Goal: Find specific page/section: Find specific page/section

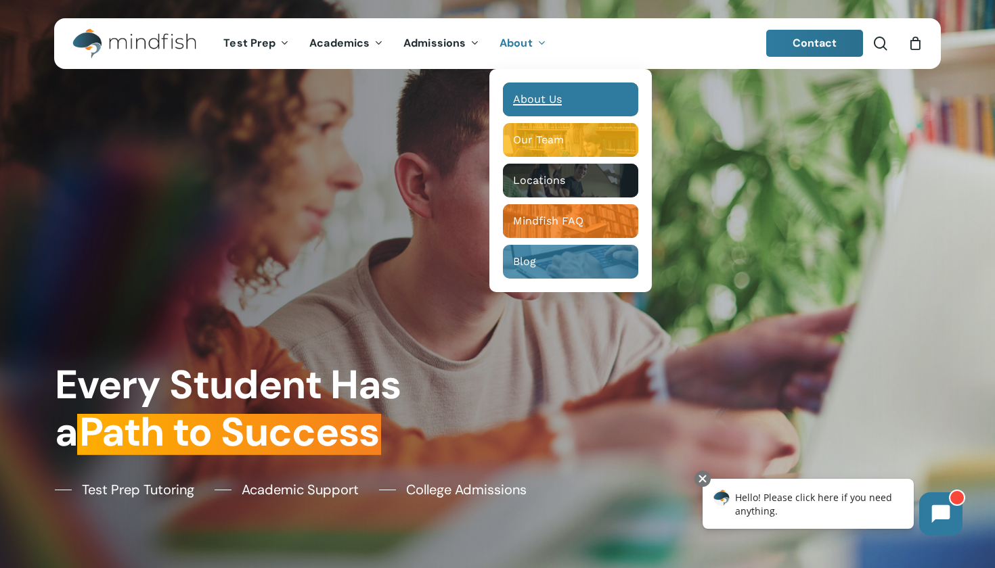
click at [537, 104] on span "About Us" at bounding box center [537, 99] width 49 height 13
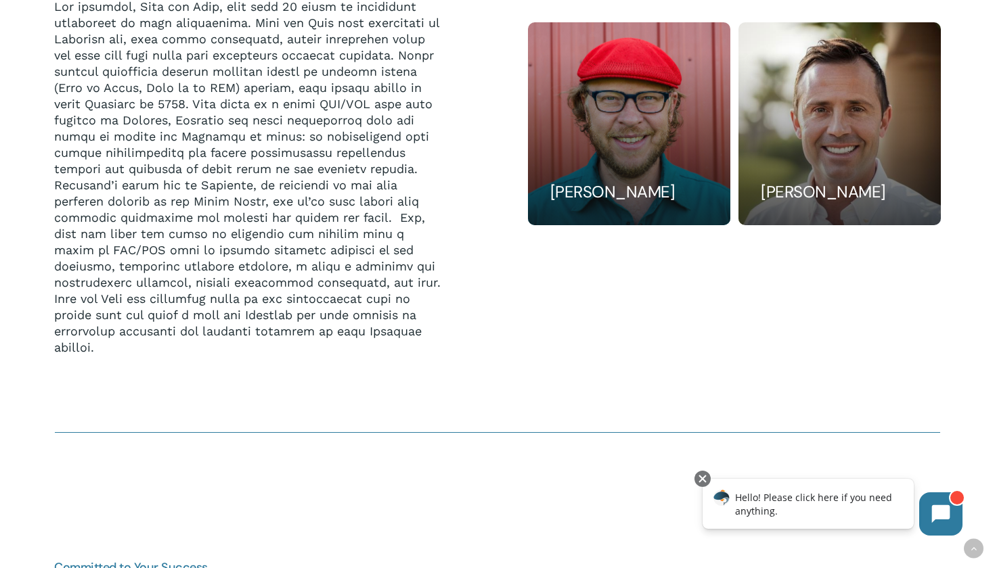
scroll to position [1530, 0]
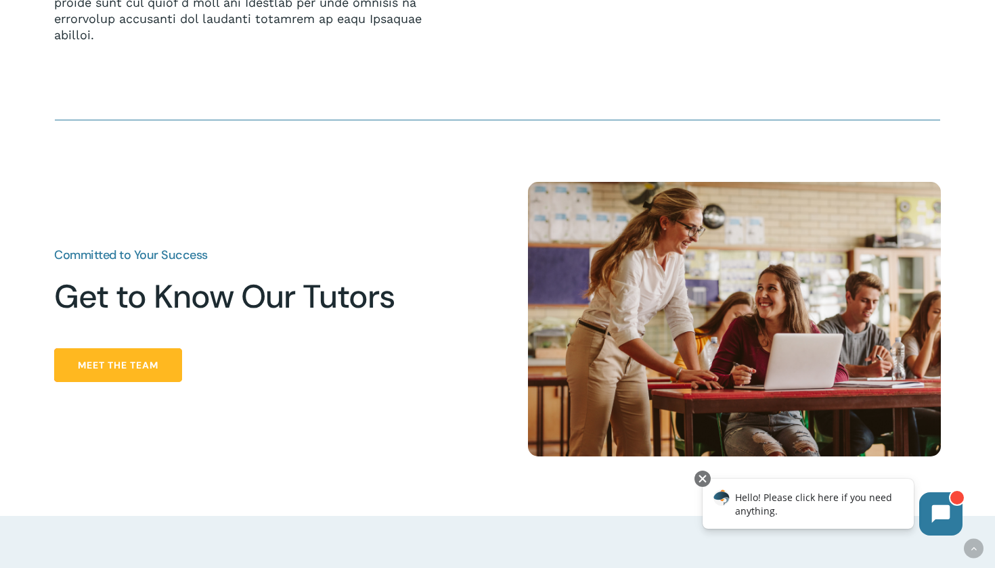
click at [135, 374] on link "Meet the Team" at bounding box center [118, 365] width 128 height 34
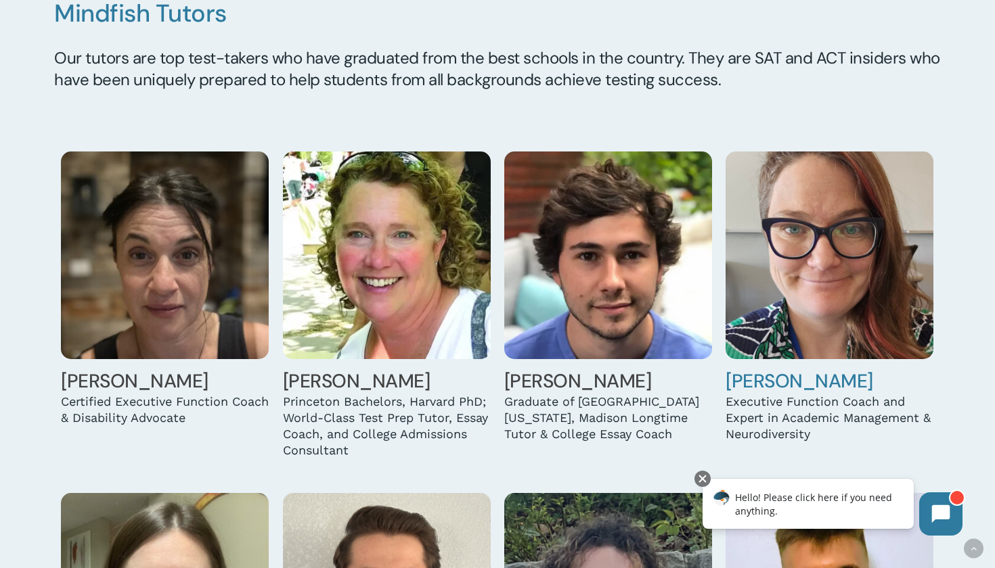
scroll to position [1114, 0]
click at [794, 315] on img at bounding box center [829, 256] width 208 height 208
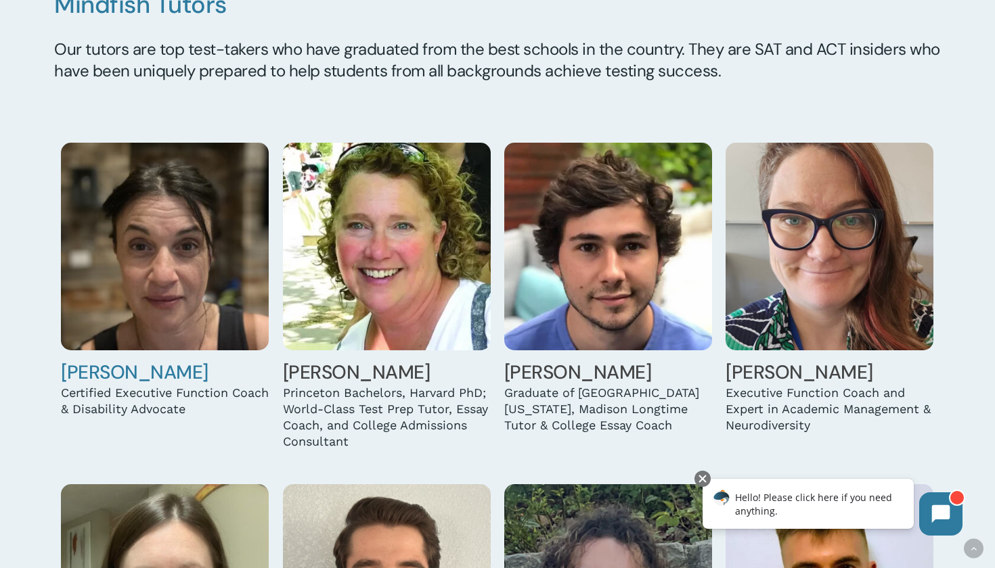
scroll to position [1123, 0]
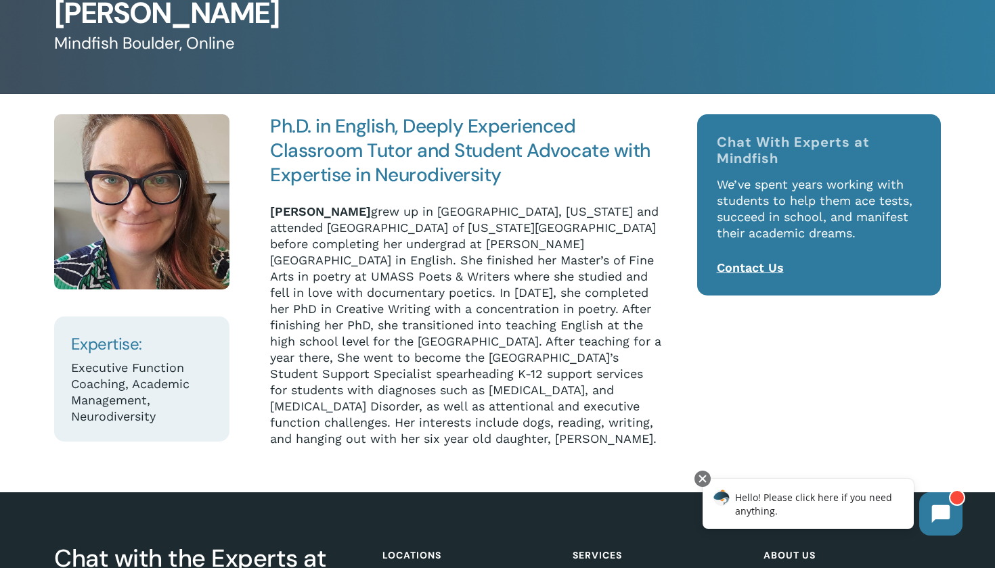
scroll to position [89, 0]
